Goal: Task Accomplishment & Management: Manage account settings

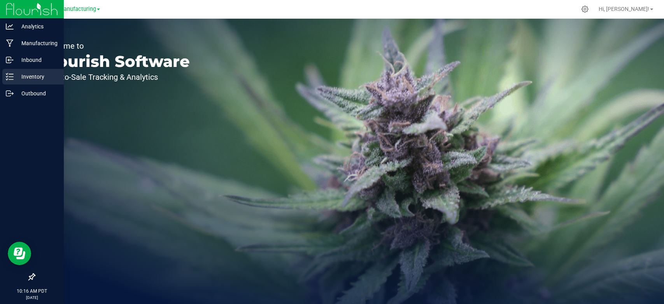
click at [15, 81] on div "Inventory" at bounding box center [32, 77] width 61 height 16
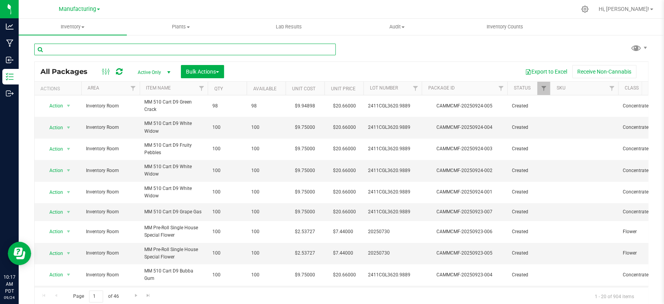
click at [126, 48] on input "text" at bounding box center [184, 50] width 301 height 12
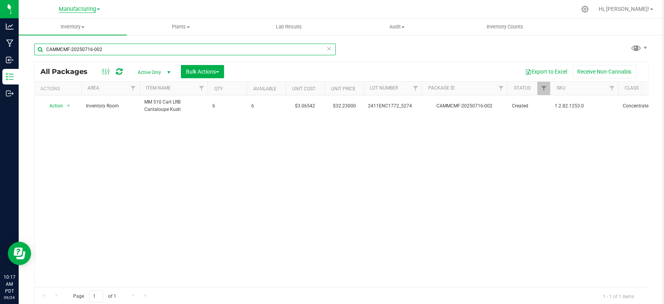
type input "CAMMCMF-20250716-002"
click at [65, 7] on span "Manufacturing" at bounding box center [77, 9] width 37 height 7
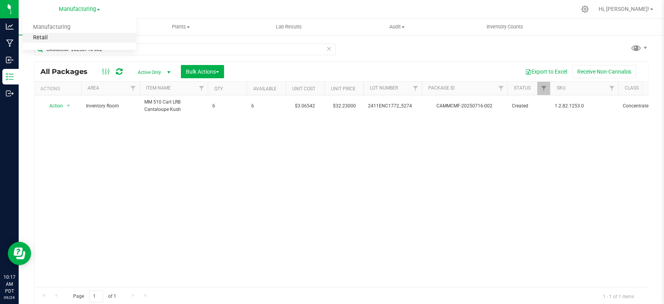
click at [52, 35] on link "Retail" at bounding box center [80, 38] width 114 height 11
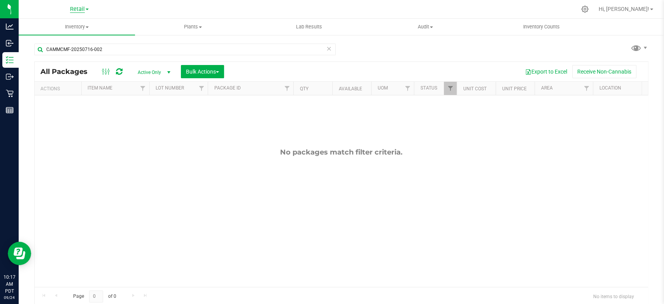
click at [81, 9] on span "Retail" at bounding box center [77, 9] width 15 height 7
click at [62, 30] on link "Manufacturing" at bounding box center [80, 27] width 114 height 11
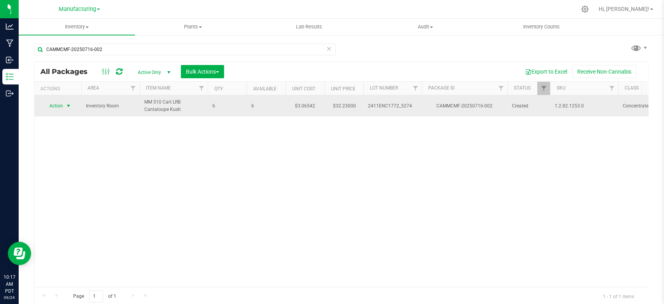
click at [61, 104] on span "Action" at bounding box center [52, 105] width 21 height 11
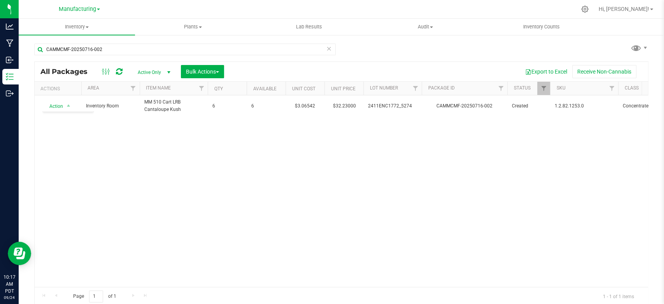
click at [184, 166] on div "Action Action Adjust qty Create package Edit attributes Global inventory Locate…" at bounding box center [341, 190] width 613 height 191
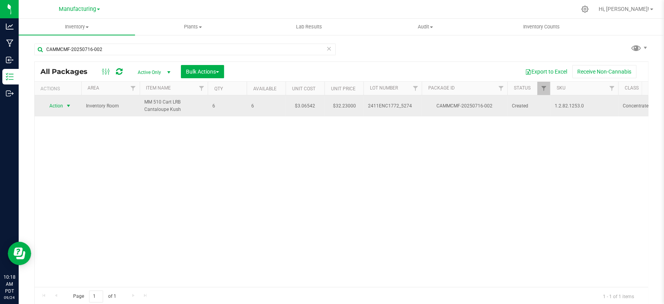
click at [58, 107] on span "Action" at bounding box center [52, 105] width 21 height 11
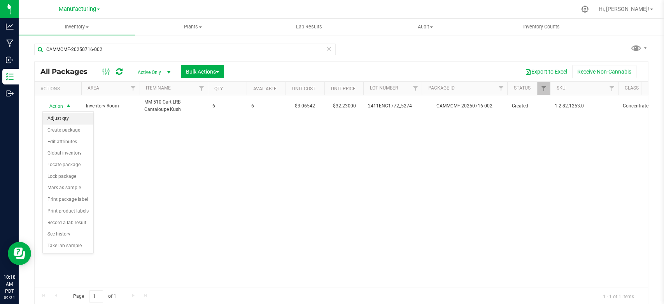
click at [63, 121] on li "Adjust qty" at bounding box center [68, 119] width 51 height 12
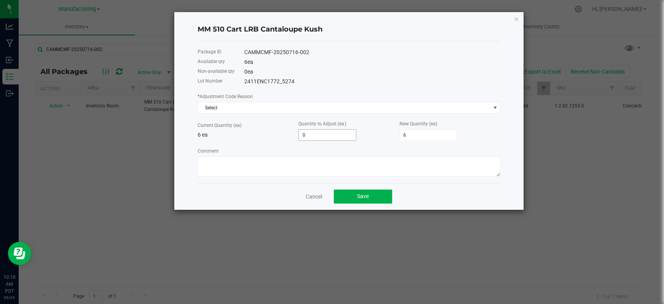
click at [324, 135] on input "0" at bounding box center [327, 135] width 57 height 11
type input "8"
type input "14"
type input "8"
click at [326, 147] on div "Comment" at bounding box center [349, 162] width 303 height 30
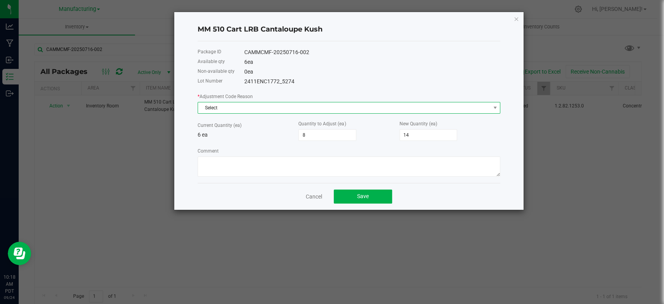
click at [272, 108] on span "Select" at bounding box center [344, 107] width 292 height 11
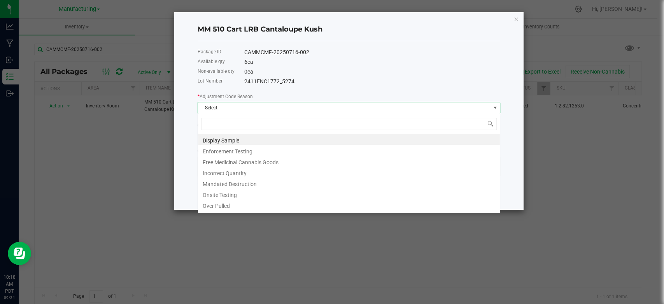
scroll to position [11, 302]
click at [230, 175] on li "Incorrect Quantity" at bounding box center [349, 171] width 302 height 11
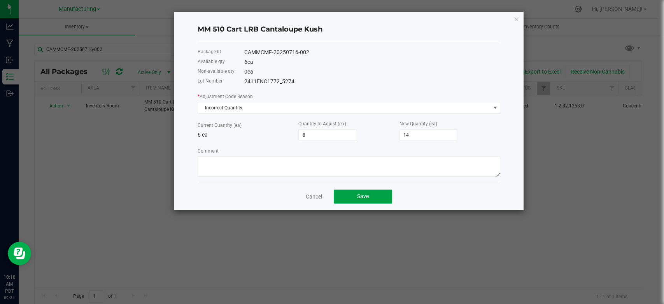
click at [350, 192] on button "Save" at bounding box center [363, 196] width 58 height 14
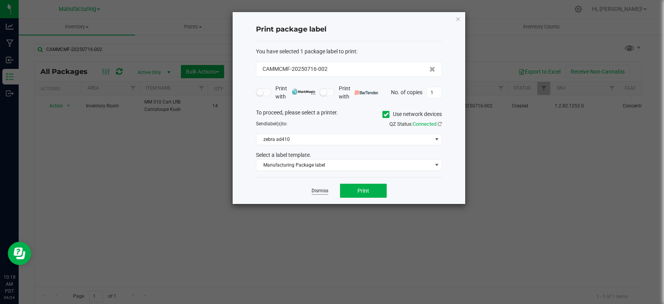
click at [324, 192] on link "Dismiss" at bounding box center [320, 190] width 17 height 7
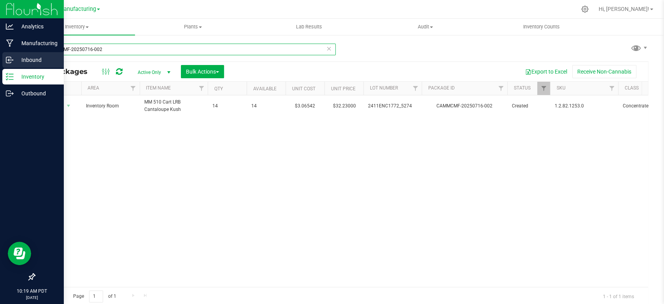
drag, startPoint x: 112, startPoint y: 51, endPoint x: 0, endPoint y: 61, distance: 112.9
click at [0, 61] on div "Analytics Manufacturing Inbound Inventory Outbound 10:19 AM PDT [DATE] 09/24 Ma…" at bounding box center [332, 152] width 664 height 304
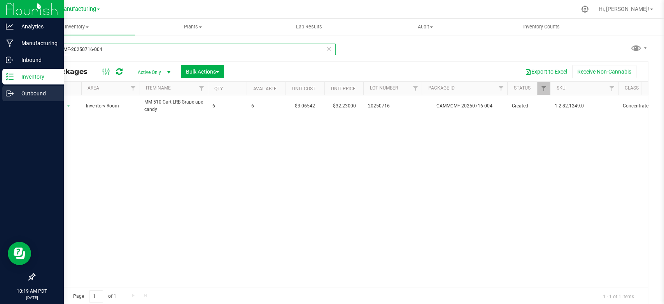
type input "CAMMCMF-20250716-004"
click at [5, 95] on div "Outbound" at bounding box center [32, 94] width 61 height 16
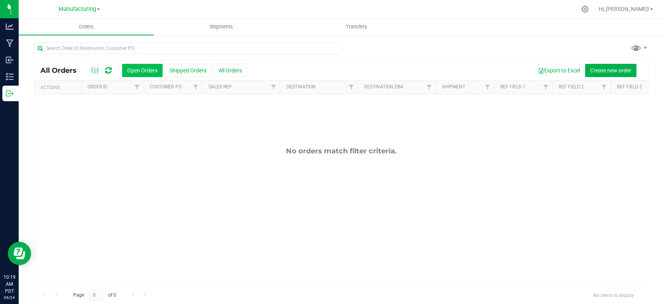
click at [144, 65] on button "Open Orders" at bounding box center [142, 70] width 40 height 13
click at [143, 68] on button "Open Orders" at bounding box center [142, 70] width 40 height 13
click at [602, 66] on button "Create new order" at bounding box center [610, 70] width 51 height 13
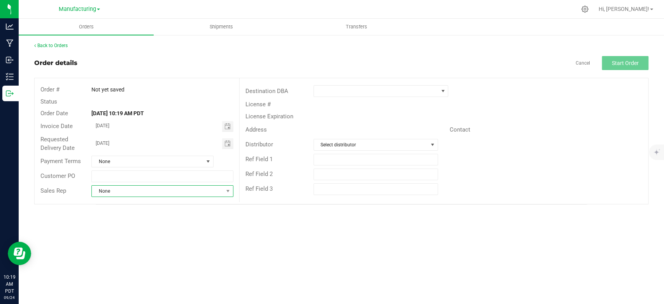
click at [128, 189] on span "None" at bounding box center [157, 191] width 131 height 11
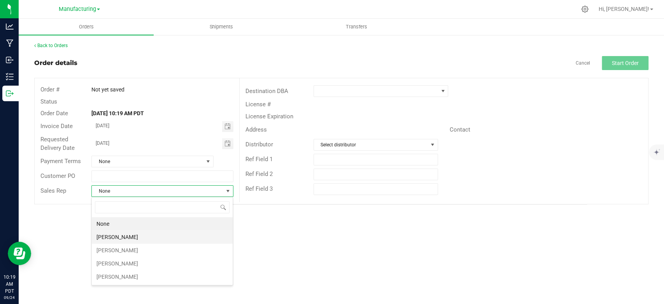
click at [116, 235] on li "[PERSON_NAME]" at bounding box center [162, 236] width 141 height 13
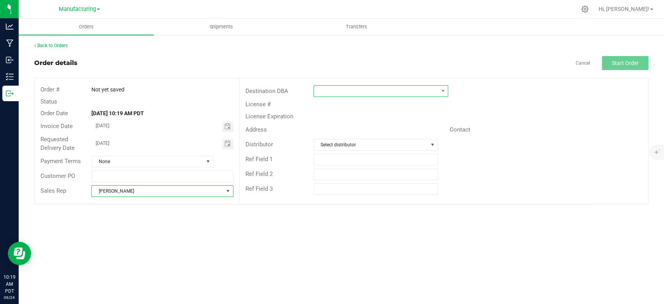
click at [353, 94] on span at bounding box center [376, 91] width 124 height 11
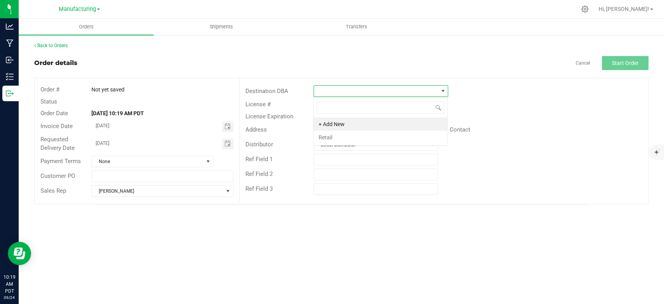
scroll to position [11, 135]
click at [333, 140] on li "Retail" at bounding box center [380, 137] width 134 height 13
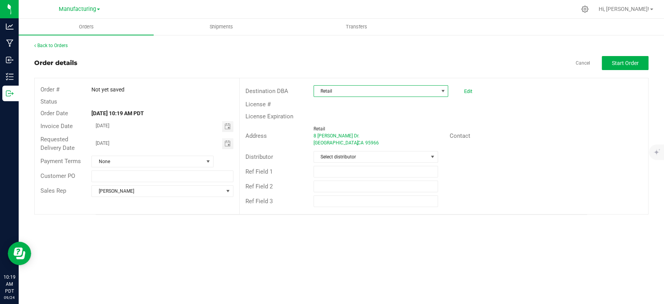
click at [306, 68] on div "Order details Cancel Start Order" at bounding box center [341, 63] width 614 height 14
click at [629, 61] on span "Start Order" at bounding box center [625, 63] width 27 height 6
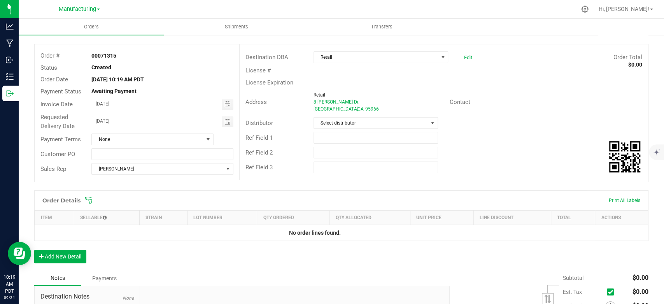
scroll to position [43, 0]
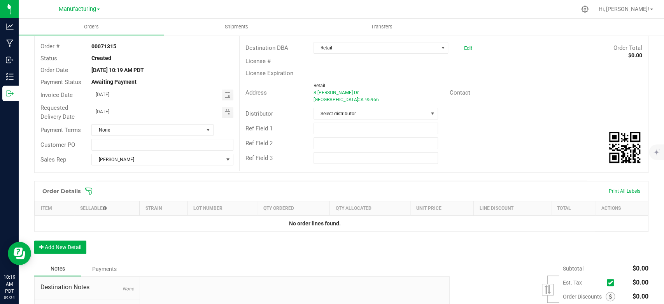
click at [90, 188] on icon at bounding box center [89, 191] width 8 height 8
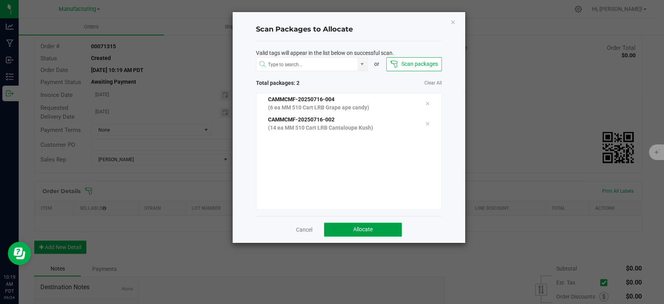
click at [372, 229] on span "Allocate" at bounding box center [362, 229] width 19 height 6
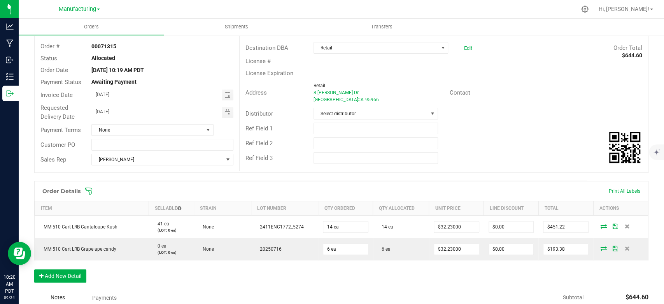
click at [88, 189] on icon at bounding box center [89, 191] width 8 height 8
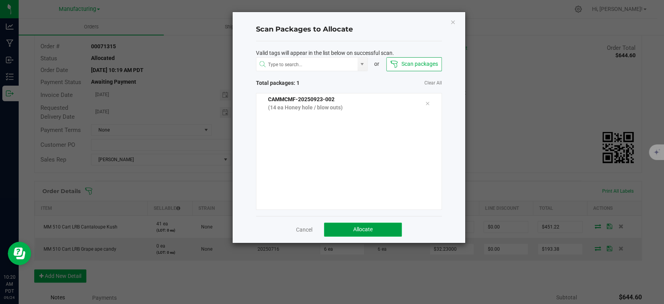
click at [368, 226] on span "Allocate" at bounding box center [362, 229] width 19 height 6
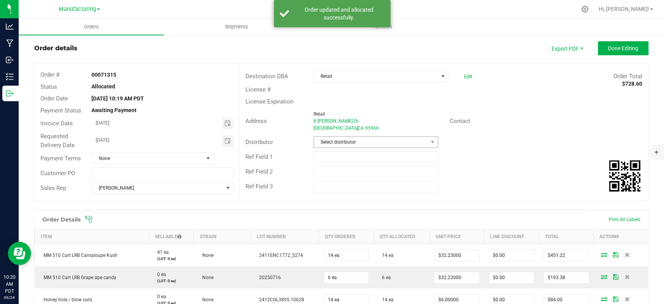
scroll to position [0, 0]
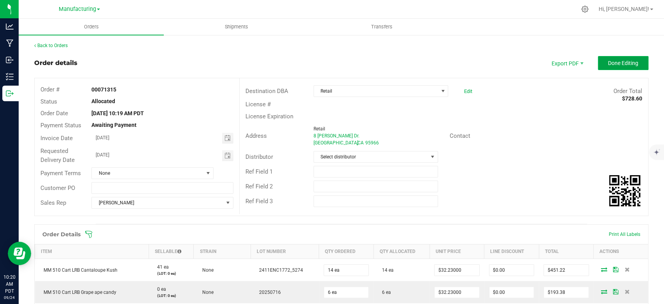
click at [614, 64] on span "Done Editing" at bounding box center [623, 63] width 30 height 6
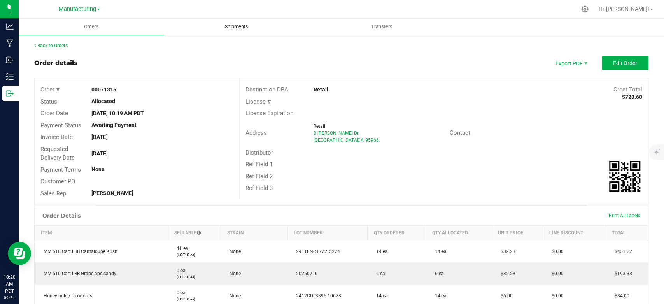
click at [233, 26] on span "Shipments" at bounding box center [236, 26] width 44 height 7
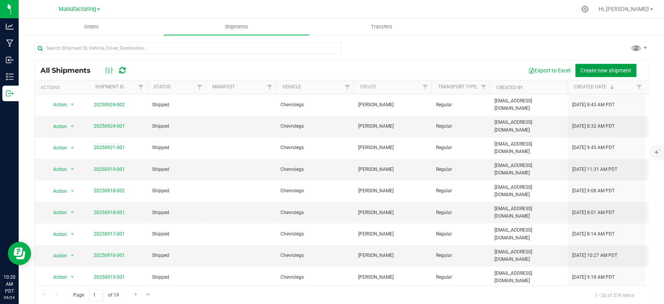
click at [592, 67] on span "Create new shipment" at bounding box center [605, 70] width 51 height 6
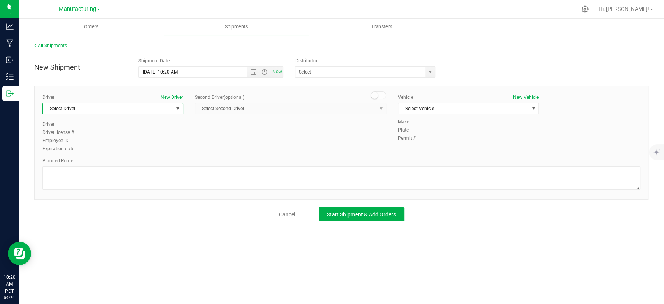
click at [128, 108] on span "Select Driver" at bounding box center [108, 108] width 130 height 11
click at [81, 141] on li "[PERSON_NAME]" at bounding box center [113, 141] width 140 height 12
click at [470, 109] on span "Select Vehicle" at bounding box center [463, 108] width 130 height 11
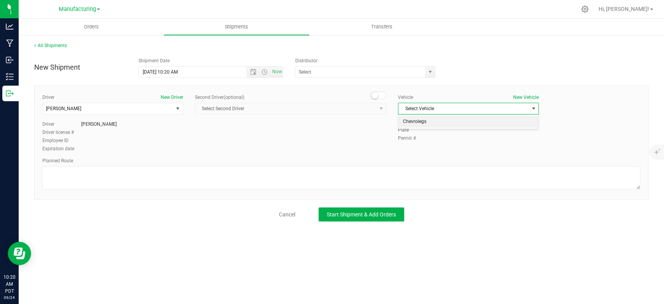
click at [438, 117] on li "Chevrolegs" at bounding box center [468, 122] width 140 height 12
click at [274, 74] on span "Now" at bounding box center [276, 71] width 13 height 11
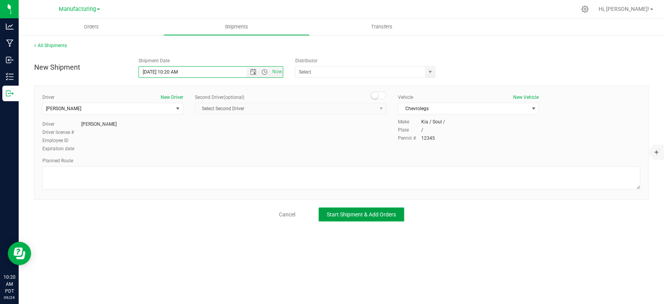
click at [369, 214] on span "Start Shipment & Add Orders" at bounding box center [361, 214] width 69 height 6
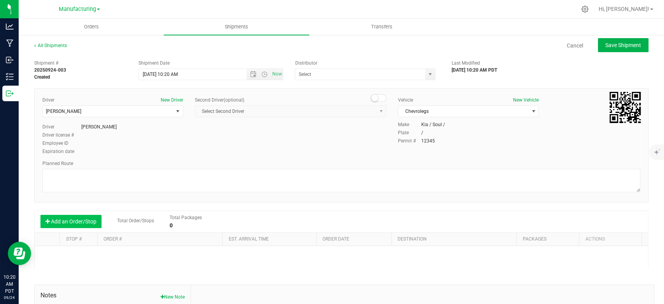
click at [83, 218] on button "Add an Order/Stop" at bounding box center [70, 221] width 61 height 13
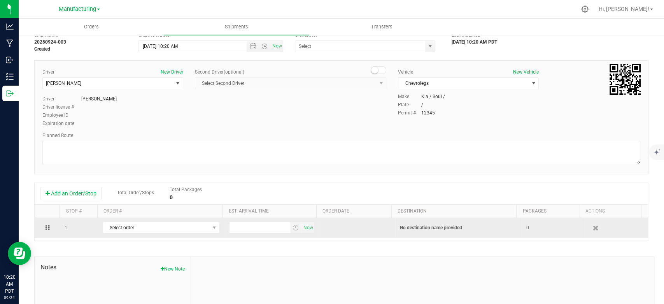
scroll to position [43, 0]
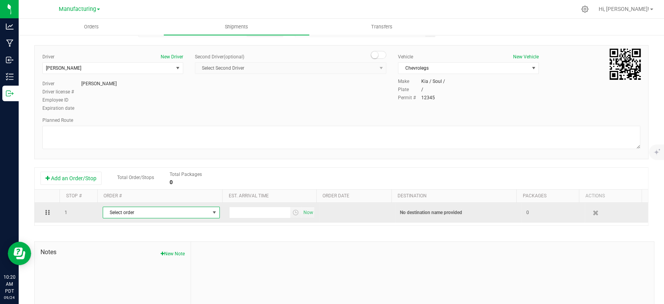
click at [172, 213] on span "Select order" at bounding box center [156, 212] width 107 height 11
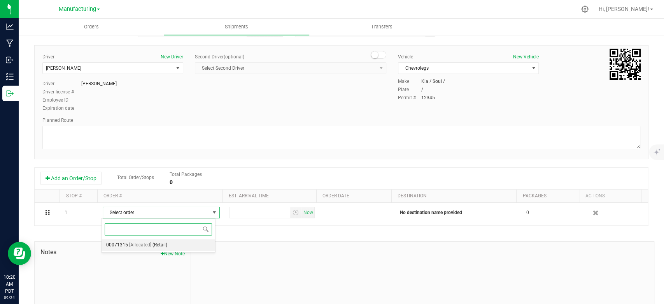
click at [159, 245] on span "(Retail)" at bounding box center [159, 245] width 15 height 10
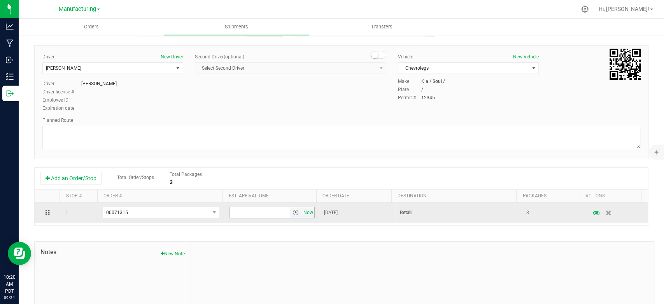
click at [301, 214] on span "Now" at bounding box center [307, 212] width 13 height 11
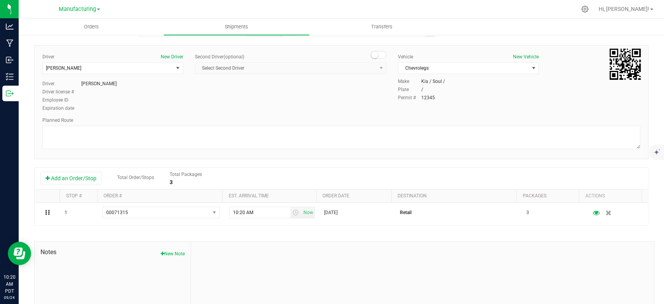
scroll to position [0, 0]
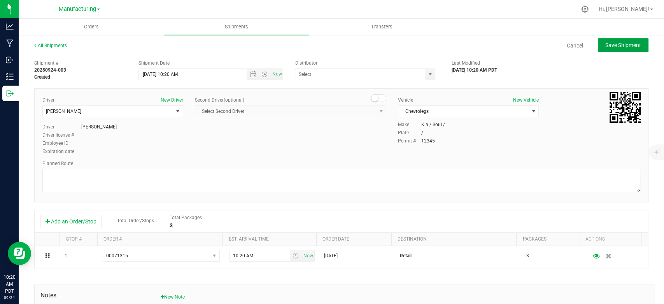
click at [622, 48] on span "Save Shipment" at bounding box center [623, 45] width 36 height 6
type input "[DATE] 5:20 PM"
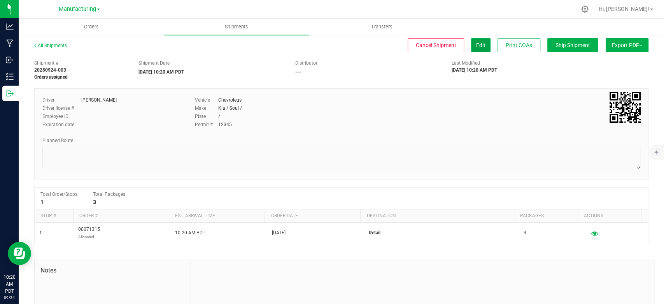
click at [476, 47] on span "Edit" at bounding box center [480, 45] width 9 height 6
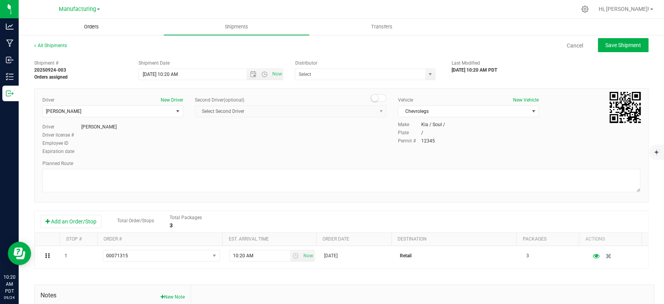
click at [93, 27] on span "Orders" at bounding box center [92, 26] width 36 height 7
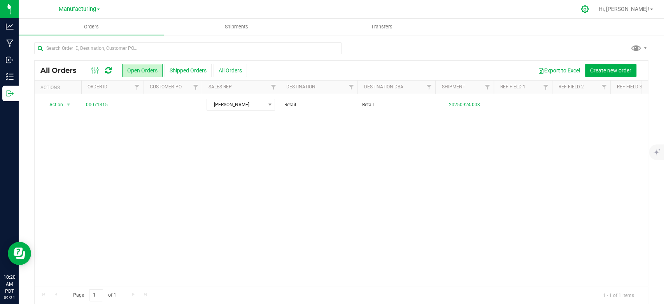
click at [589, 9] on icon at bounding box center [585, 9] width 8 height 8
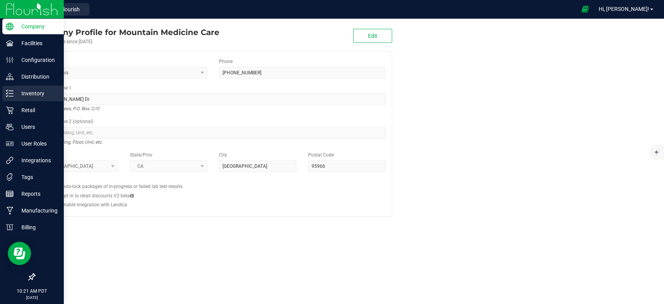
click at [35, 92] on p "Inventory" at bounding box center [37, 93] width 47 height 9
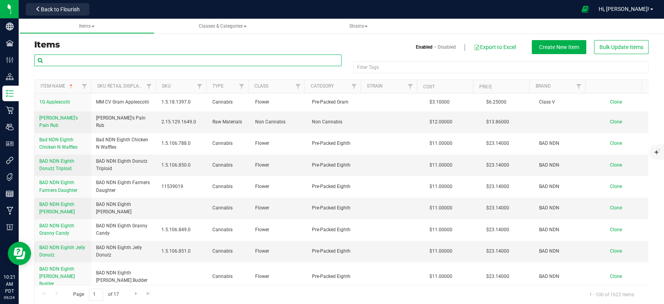
click at [135, 61] on input "text" at bounding box center [187, 60] width 307 height 12
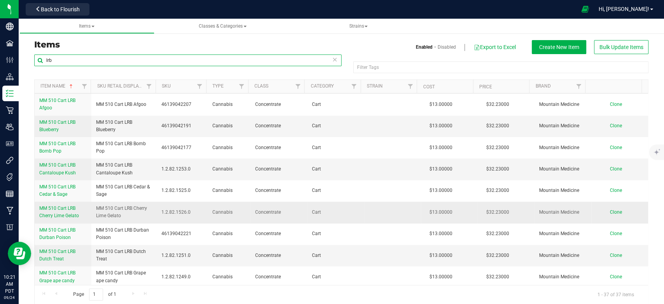
scroll to position [562, 0]
type input "l"
type input "blow out"
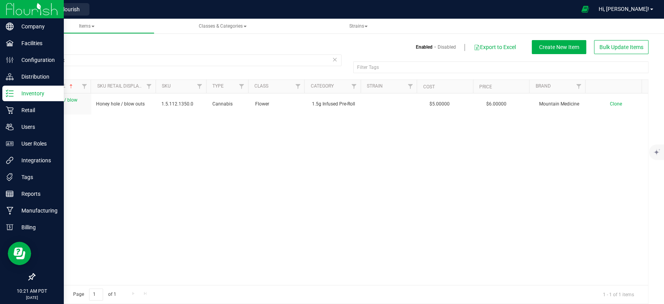
click at [12, 11] on img at bounding box center [32, 9] width 52 height 18
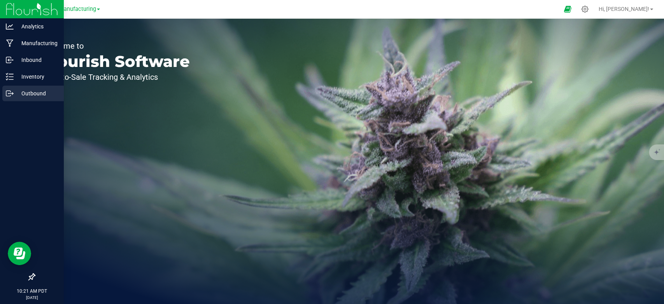
click at [35, 88] on div "Outbound" at bounding box center [32, 94] width 61 height 16
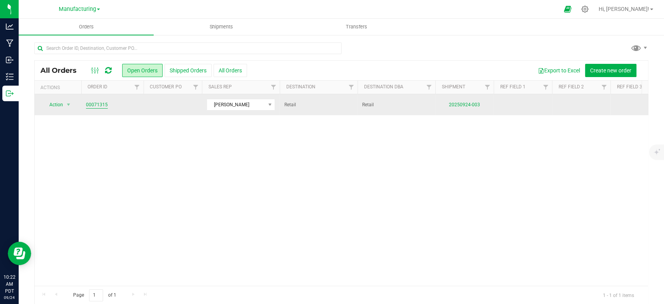
click at [96, 107] on link "00071315" at bounding box center [97, 104] width 22 height 7
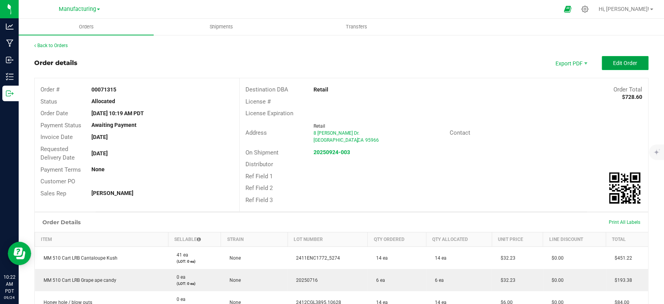
click at [608, 67] on button "Edit Order" at bounding box center [625, 63] width 47 height 14
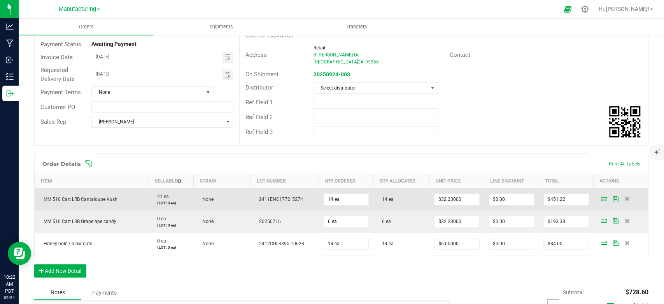
scroll to position [86, 0]
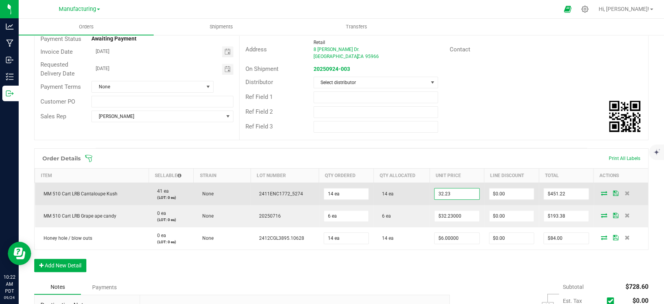
click at [461, 192] on input "32.23" at bounding box center [456, 193] width 44 height 11
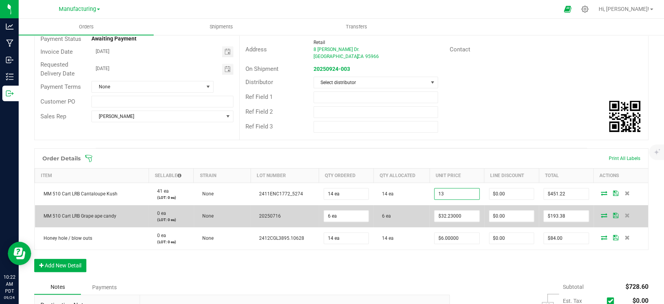
type input "$13.00000"
type input "$182.00"
click at [409, 208] on td "6 ea" at bounding box center [401, 216] width 56 height 22
click at [440, 216] on input "32.23" at bounding box center [456, 215] width 44 height 11
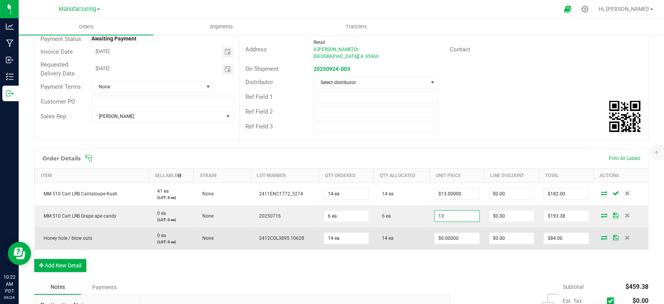
type input "$13.00000"
type input "$78.00"
click at [419, 227] on td "14 ea" at bounding box center [401, 238] width 56 height 22
type input "6"
click at [443, 240] on input "6" at bounding box center [456, 238] width 44 height 11
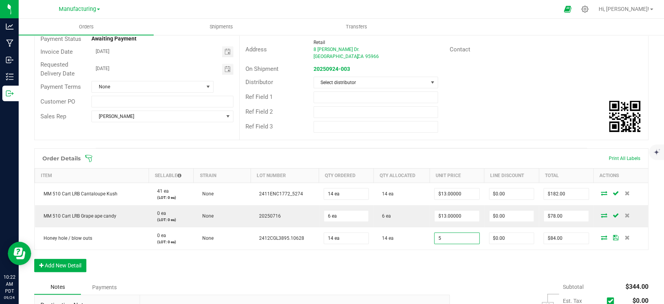
type input "$5.00000"
type input "$70.00"
click at [426, 260] on div "Order Details Print All Labels Item Sellable Strain Lot Number Qty Ordered Qty …" at bounding box center [341, 213] width 614 height 131
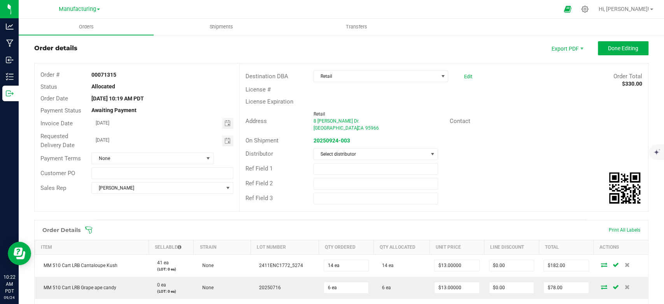
scroll to position [0, 0]
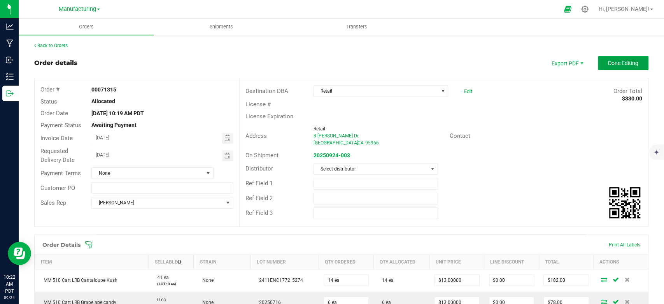
click at [611, 68] on button "Done Editing" at bounding box center [623, 63] width 51 height 14
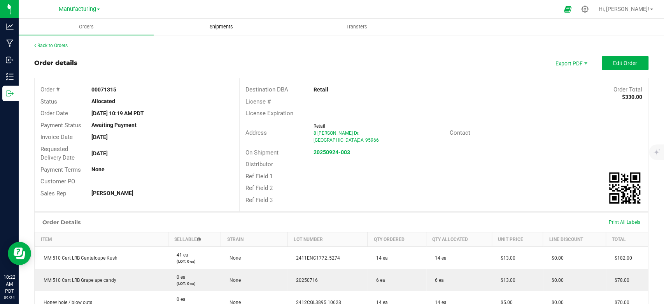
click at [220, 29] on span "Shipments" at bounding box center [221, 26] width 44 height 7
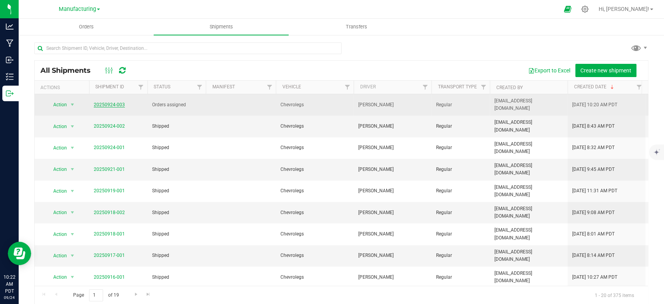
click at [111, 105] on link "20250924-003" at bounding box center [109, 104] width 31 height 5
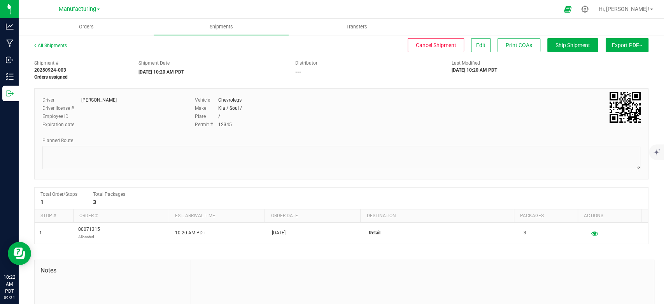
click at [612, 44] on span "Export PDF" at bounding box center [627, 45] width 30 height 6
click at [604, 65] on span "Manifest by Package ID" at bounding box center [615, 62] width 49 height 5
click at [578, 44] on span "Ship Shipment" at bounding box center [572, 45] width 35 height 6
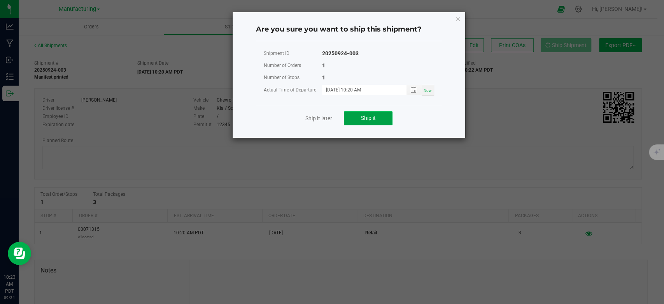
click at [384, 120] on button "Ship it" at bounding box center [368, 118] width 49 height 14
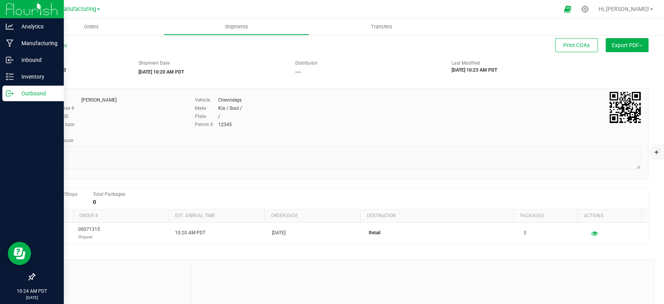
click at [18, 9] on img at bounding box center [32, 9] width 52 height 18
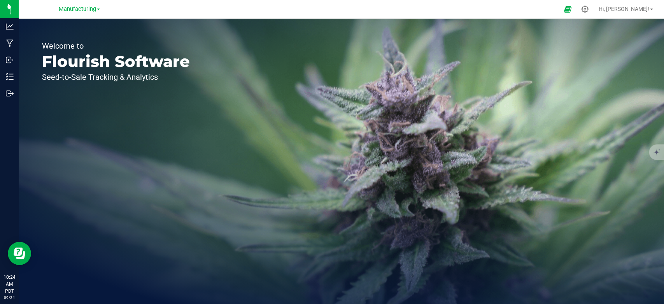
click at [75, 4] on div "Manufacturing Manufacturing Retail" at bounding box center [80, 9] width 114 height 12
drag, startPoint x: 75, startPoint y: 5, endPoint x: 75, endPoint y: 10, distance: 5.1
click at [75, 5] on div "Manufacturing Manufacturing Retail" at bounding box center [79, 8] width 41 height 9
click at [75, 10] on span "Manufacturing" at bounding box center [77, 9] width 37 height 7
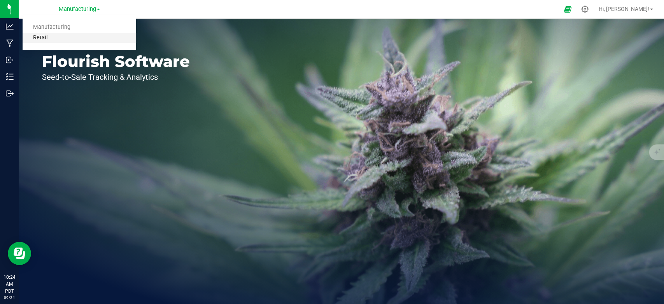
click at [47, 35] on link "Retail" at bounding box center [80, 38] width 114 height 11
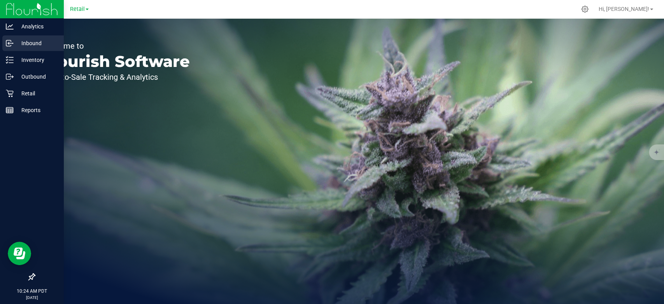
click at [30, 40] on p "Inbound" at bounding box center [37, 43] width 47 height 9
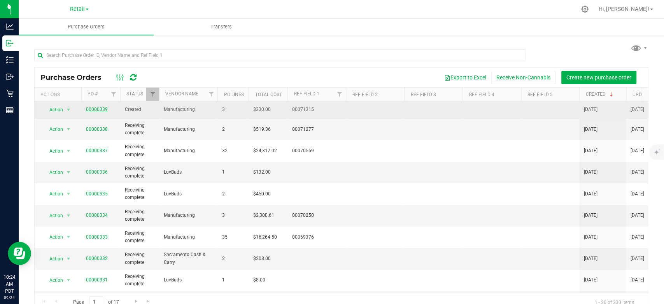
click at [103, 107] on link "00000339" at bounding box center [97, 109] width 22 height 5
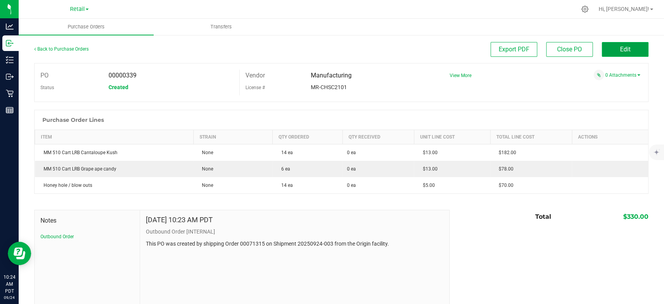
click at [602, 47] on button "Edit" at bounding box center [625, 49] width 47 height 15
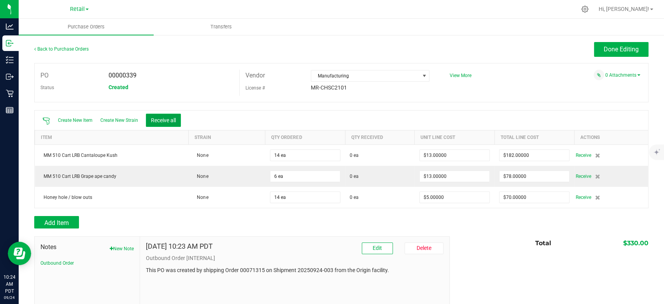
click at [162, 119] on button "Receive all" at bounding box center [163, 120] width 35 height 13
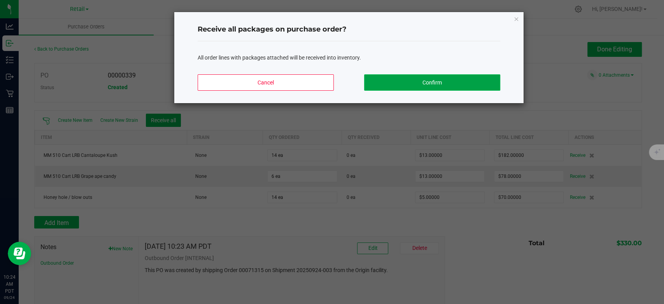
click at [426, 86] on button "Confirm" at bounding box center [432, 82] width 136 height 16
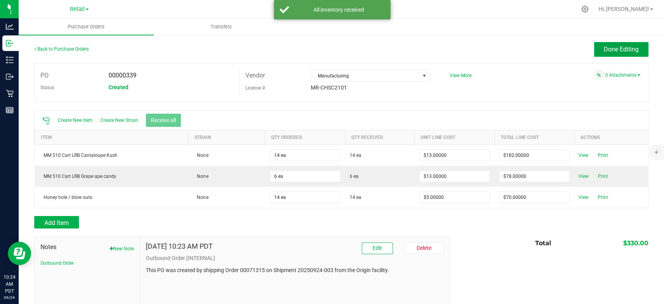
click at [622, 43] on button "Done Editing" at bounding box center [621, 49] width 54 height 15
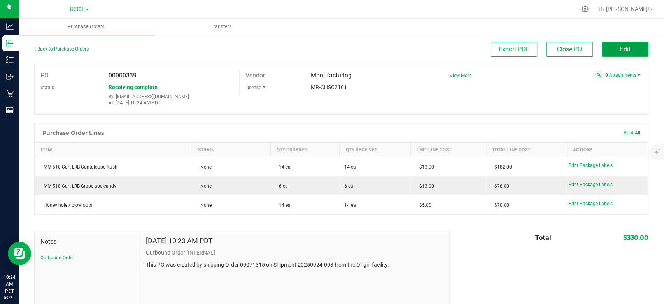
click at [620, 48] on span "Edit" at bounding box center [625, 49] width 11 height 7
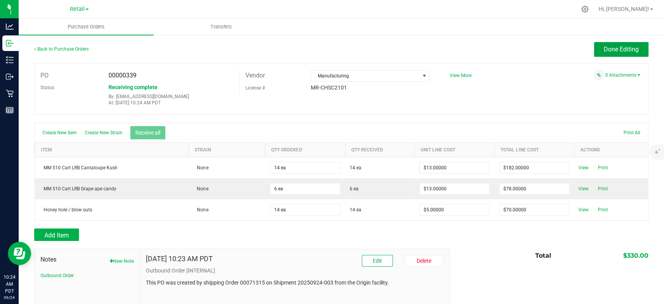
click at [618, 48] on span "Done Editing" at bounding box center [621, 49] width 35 height 7
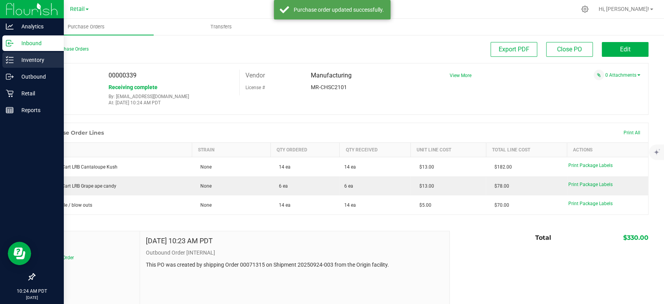
click at [43, 53] on div "Inventory" at bounding box center [32, 60] width 61 height 16
